Goal: Information Seeking & Learning: Learn about a topic

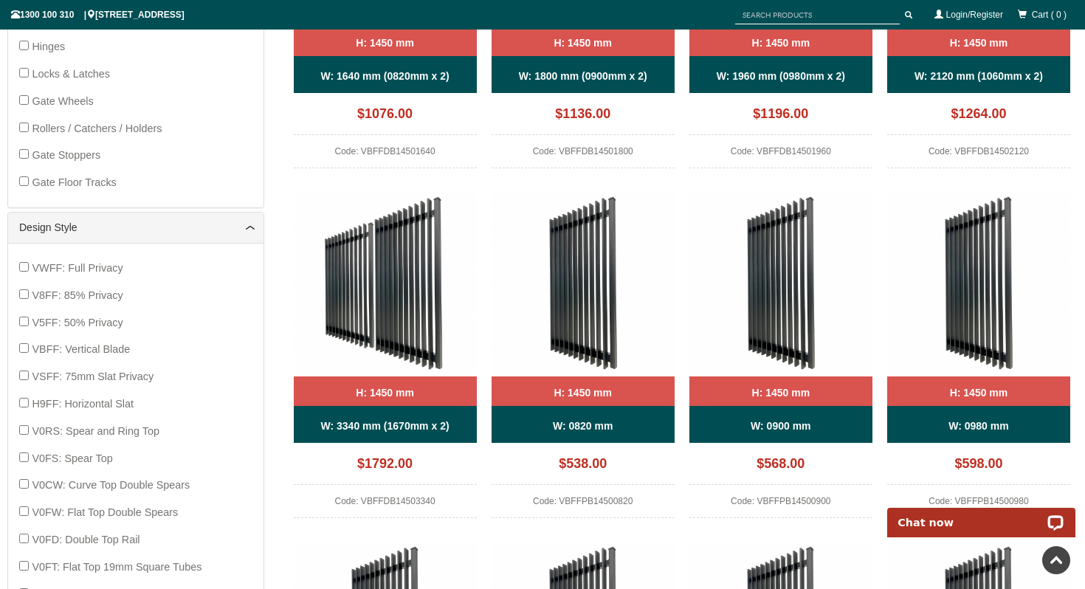
scroll to position [738, 0]
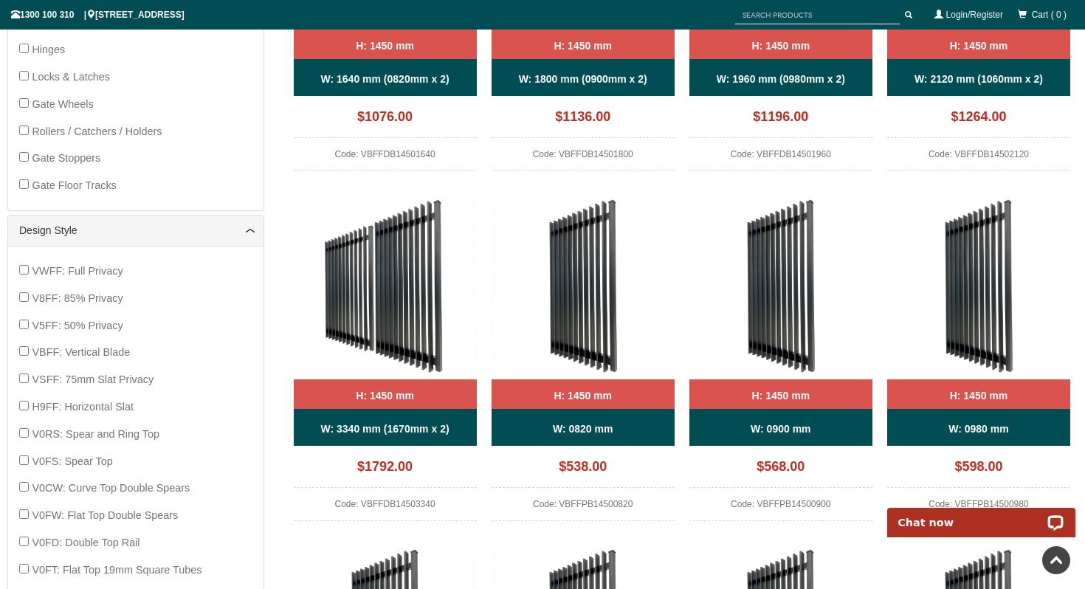
click at [395, 332] on img at bounding box center [385, 287] width 183 height 183
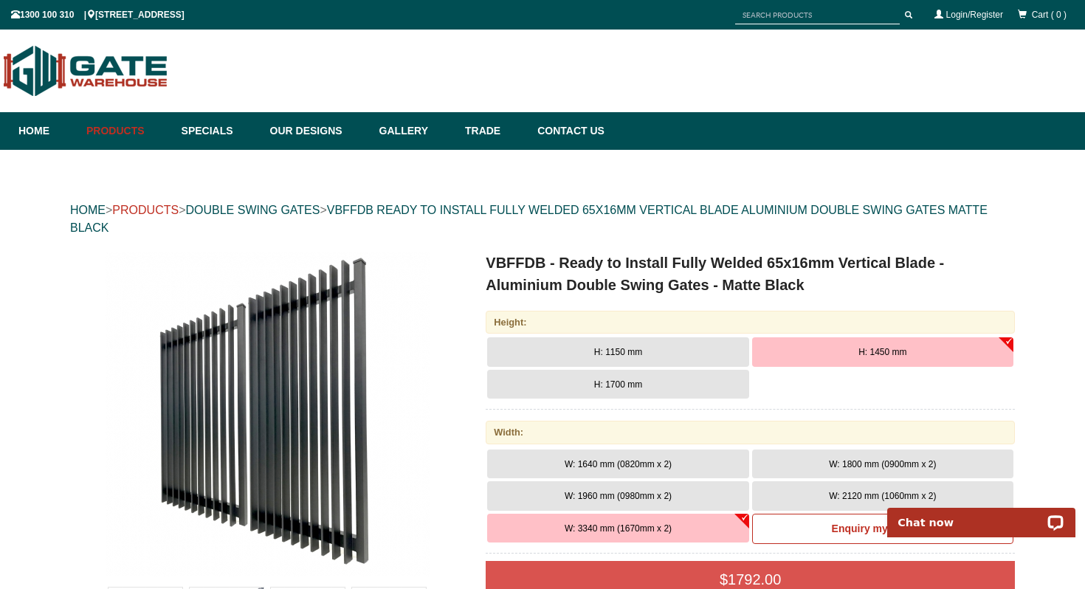
click at [168, 212] on link "PRODUCTS" at bounding box center [145, 210] width 66 height 13
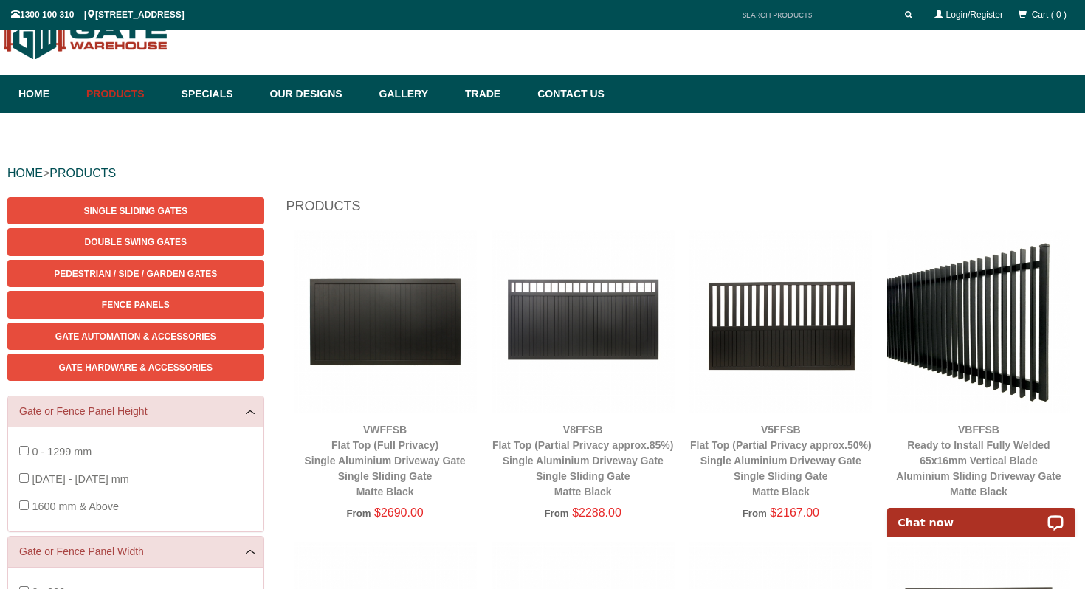
click at [959, 327] on img at bounding box center [979, 321] width 183 height 183
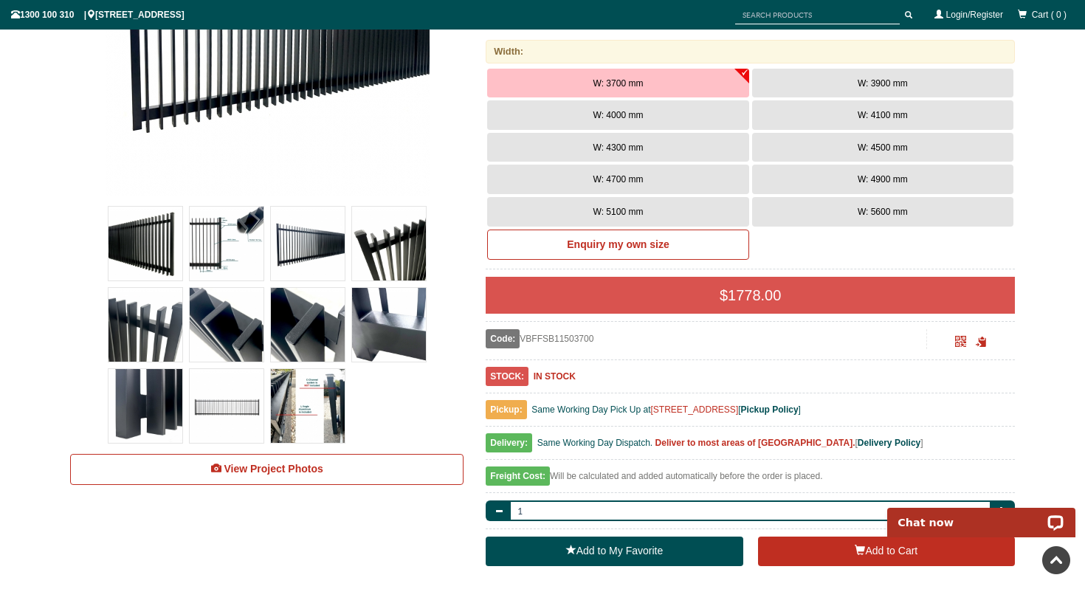
scroll to position [49, 0]
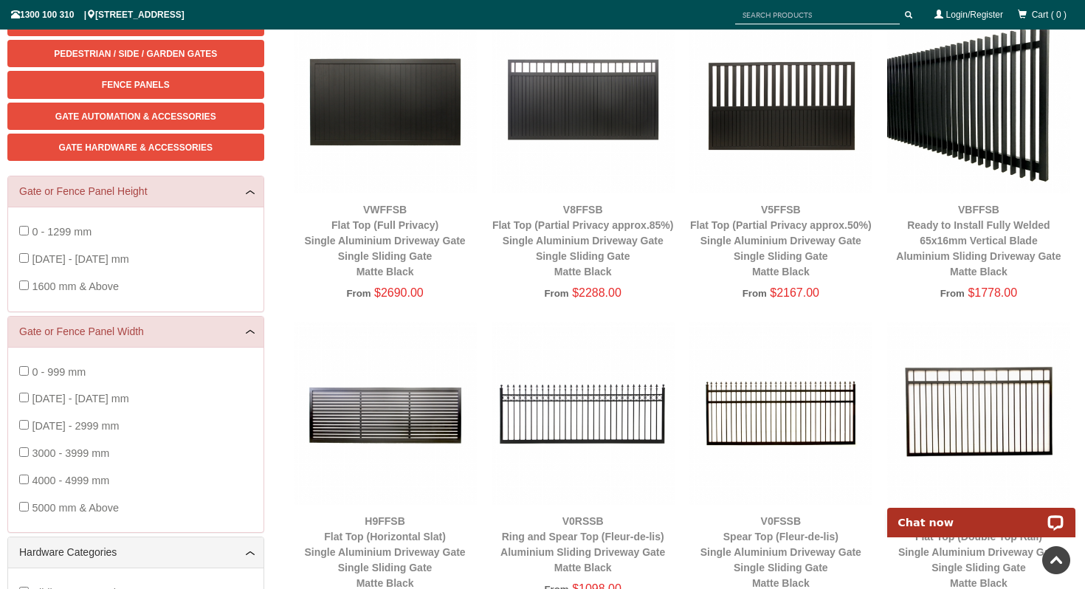
scroll to position [253, 0]
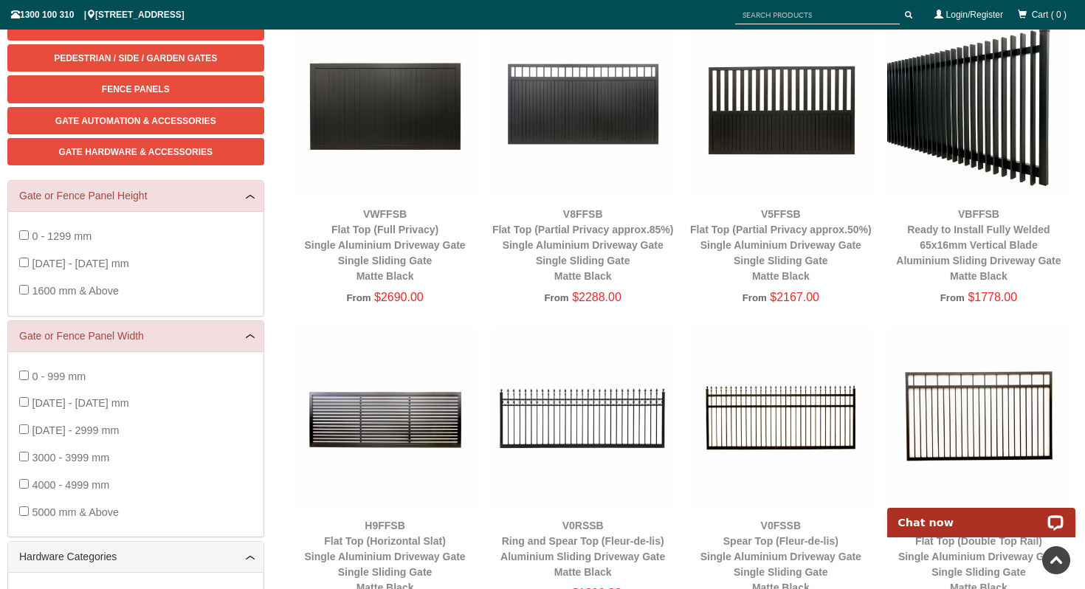
click at [947, 97] on img at bounding box center [979, 106] width 183 height 183
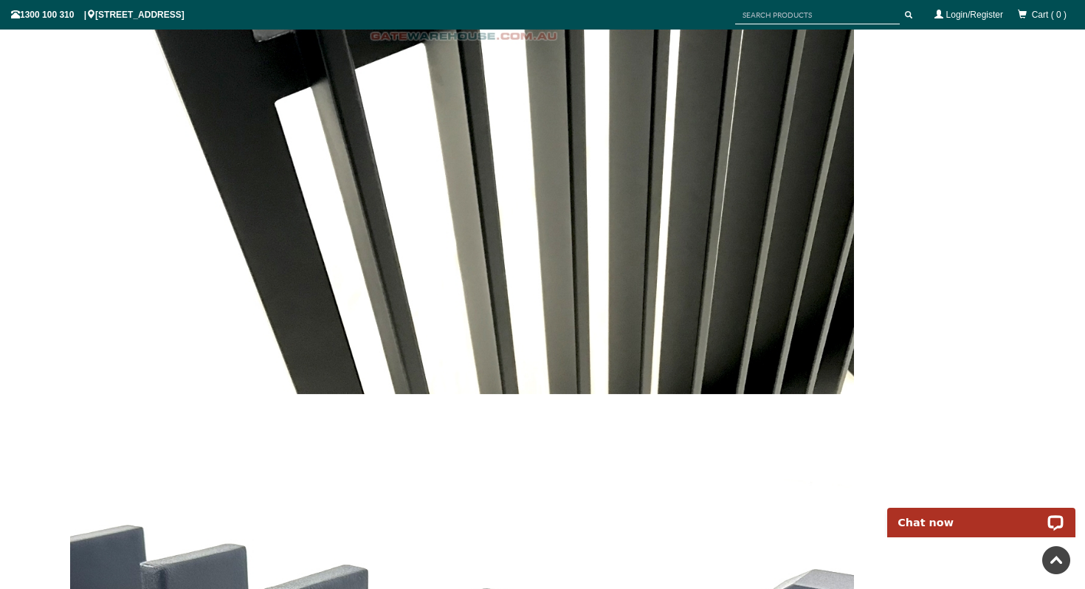
scroll to position [4501, 0]
